Goal: Obtain resource: Obtain resource

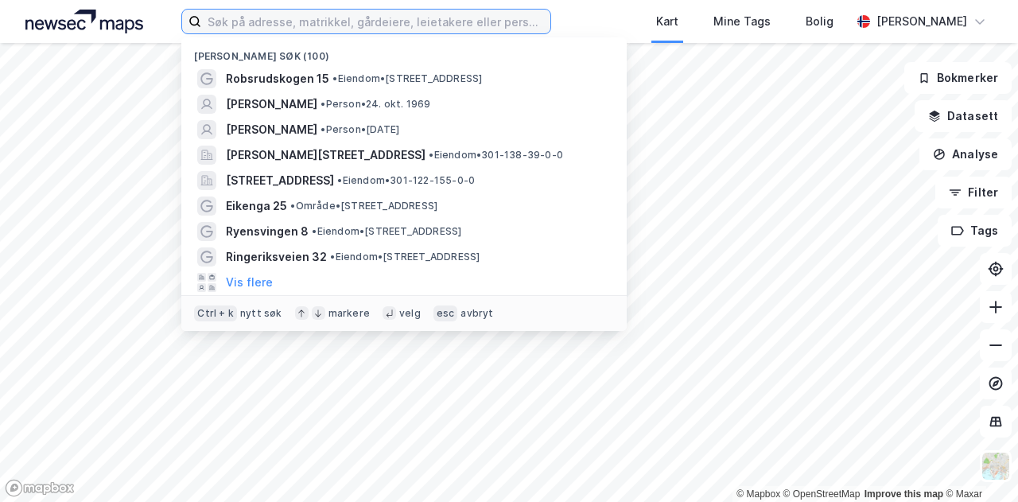
click at [402, 24] on input at bounding box center [375, 22] width 349 height 24
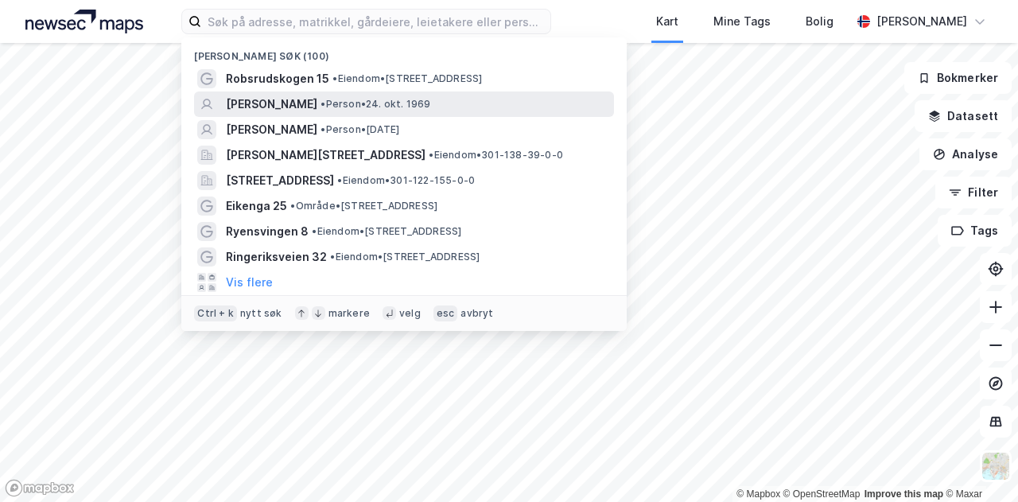
click at [391, 103] on span "• Person • [DATE]" at bounding box center [375, 104] width 110 height 13
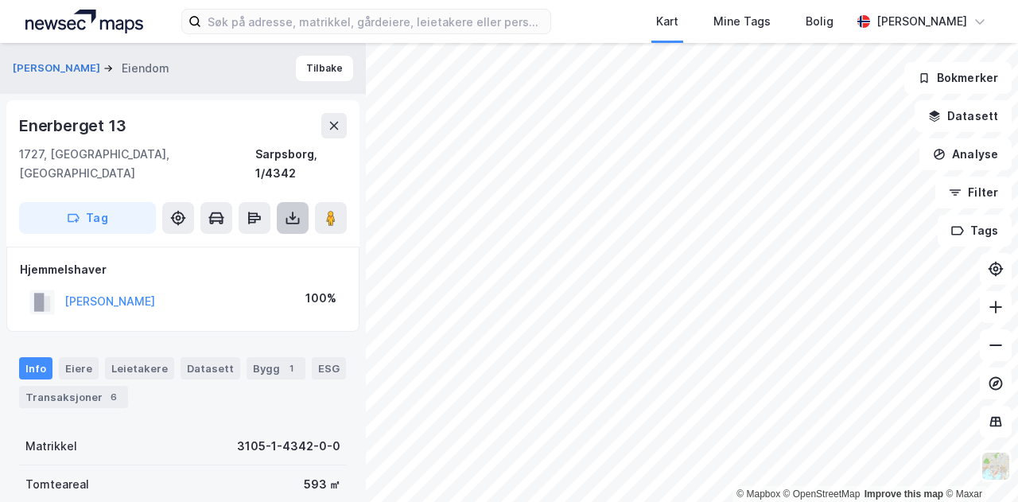
click at [298, 210] on icon at bounding box center [293, 218] width 16 height 16
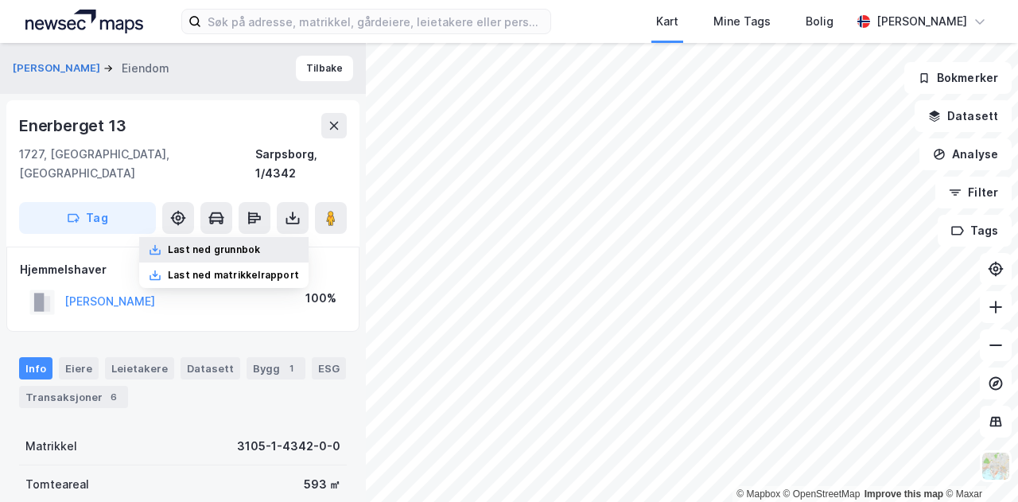
click at [250, 243] on div "Last ned grunnbok" at bounding box center [214, 249] width 92 height 13
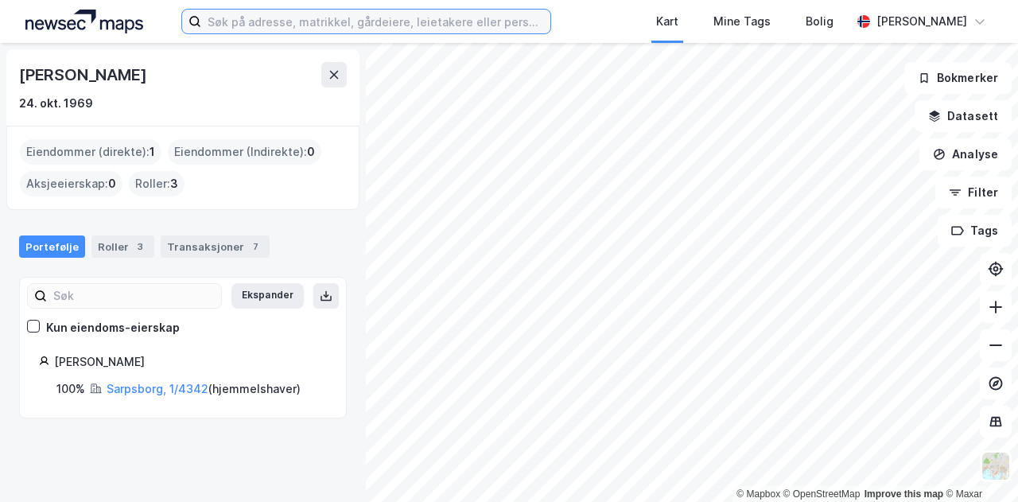
click at [297, 22] on input at bounding box center [375, 22] width 349 height 24
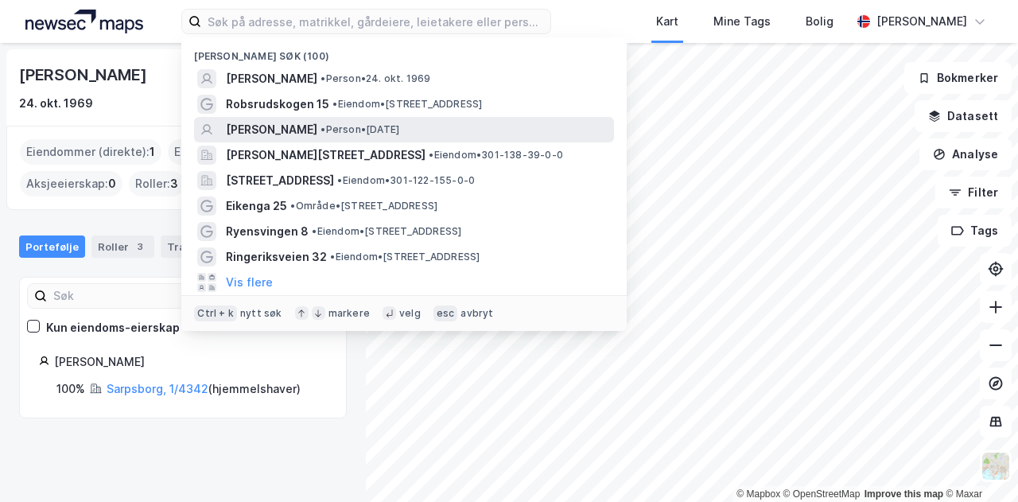
click at [288, 126] on span "[PERSON_NAME]" at bounding box center [271, 129] width 91 height 19
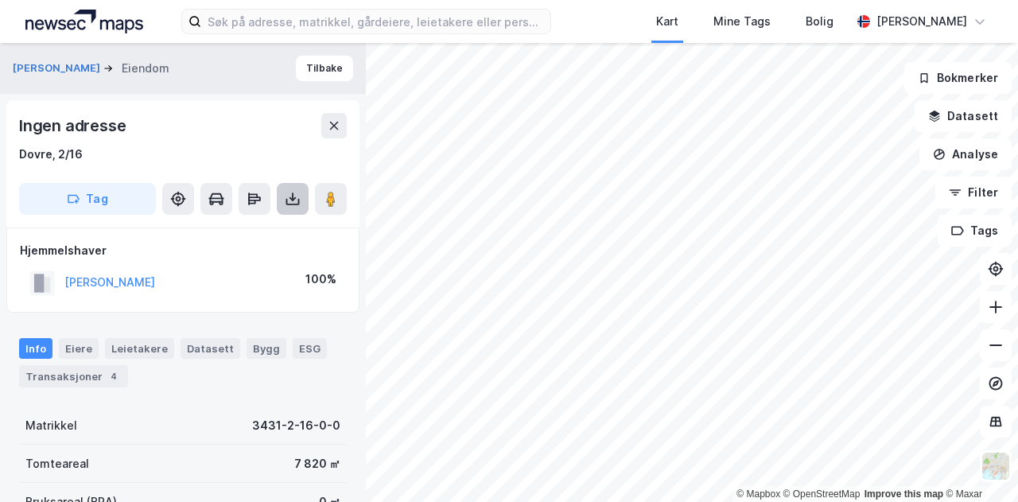
click at [299, 188] on button at bounding box center [293, 199] width 32 height 32
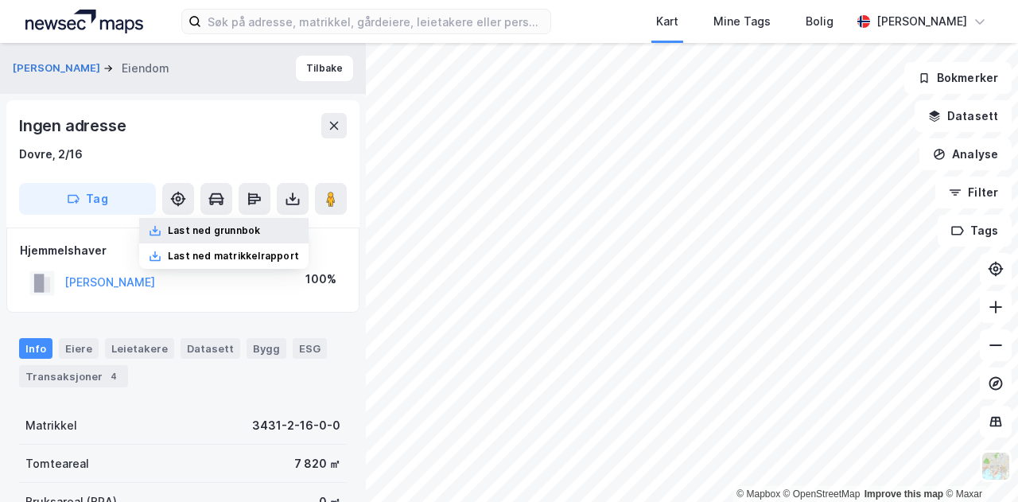
click at [260, 224] on div "Last ned grunnbok" at bounding box center [214, 230] width 92 height 13
